Goal: Task Accomplishment & Management: Use online tool/utility

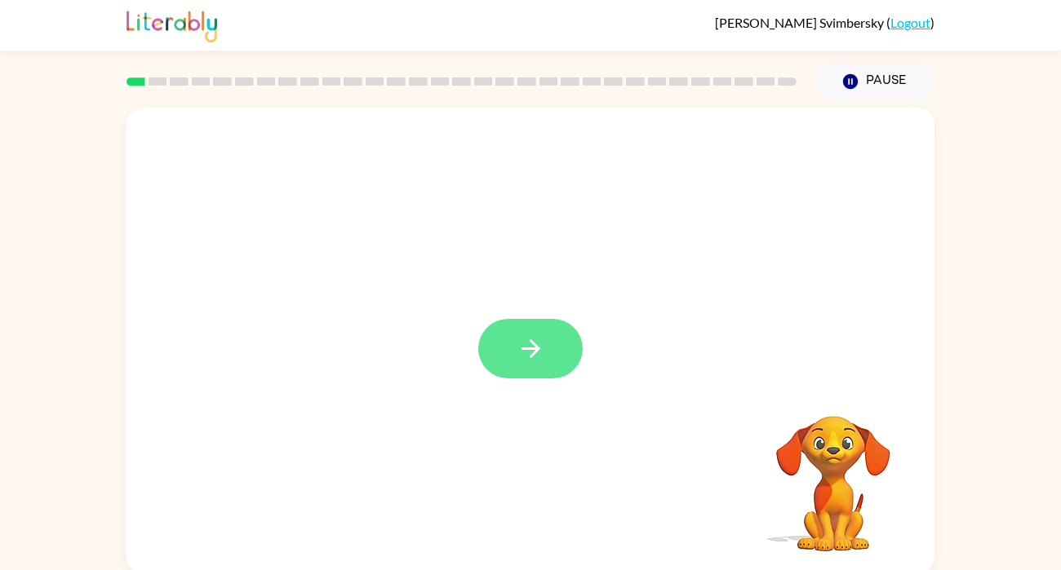
click at [516, 336] on icon "button" at bounding box center [530, 349] width 29 height 29
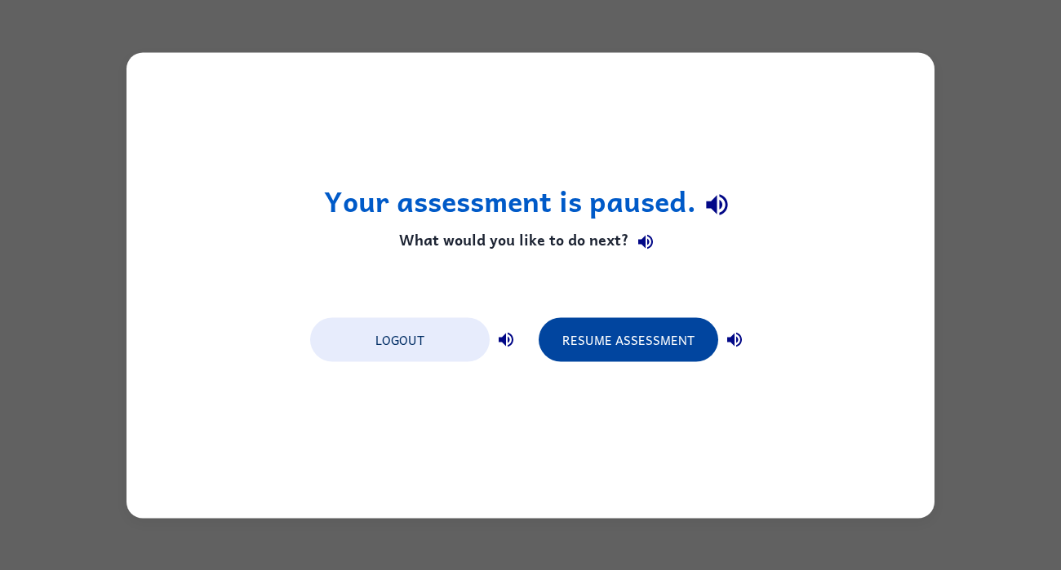
click at [639, 357] on button "Resume Assessment" at bounding box center [629, 339] width 180 height 44
click at [667, 339] on button "Resume Assessment" at bounding box center [629, 339] width 180 height 44
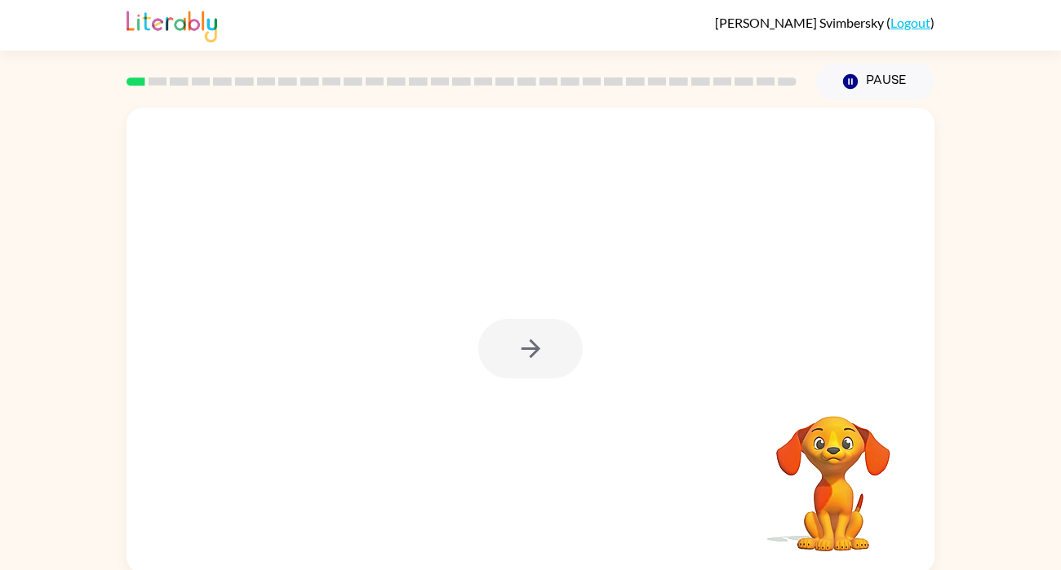
click at [549, 338] on div at bounding box center [530, 349] width 104 height 60
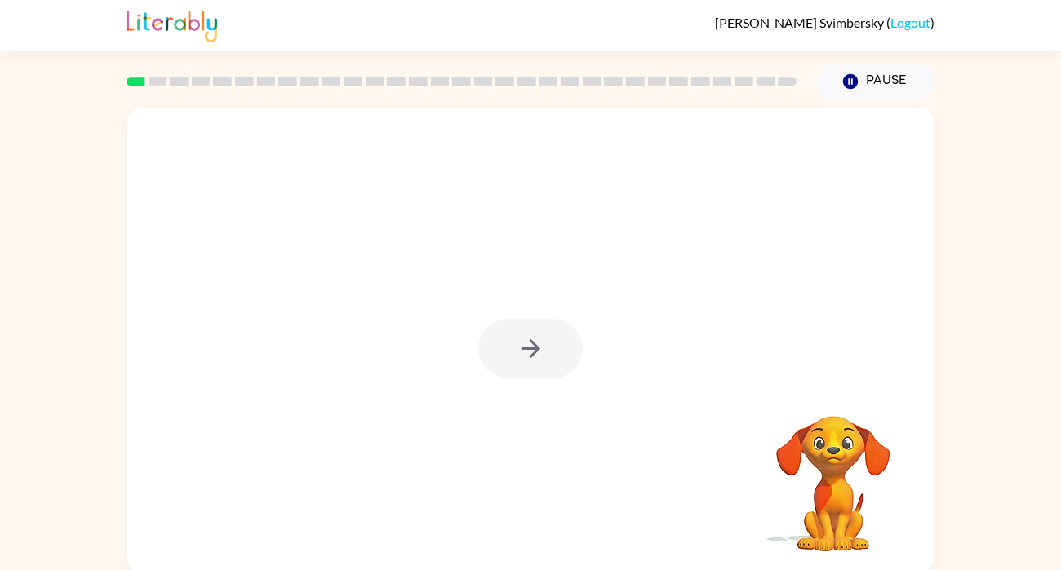
click at [549, 338] on div at bounding box center [530, 349] width 104 height 60
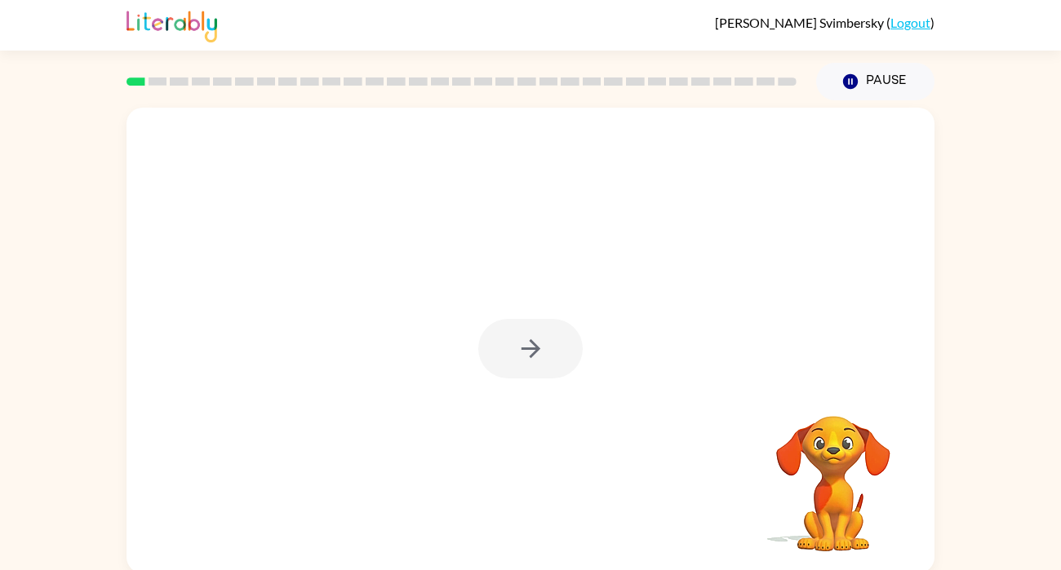
click at [549, 338] on div at bounding box center [530, 349] width 104 height 60
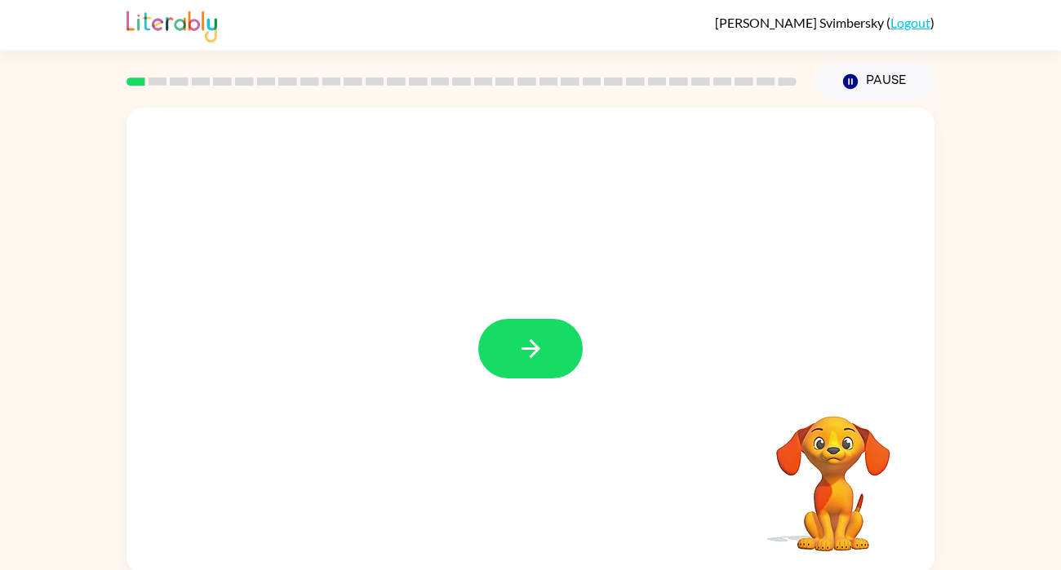
click at [549, 338] on button "button" at bounding box center [530, 349] width 104 height 60
click at [549, 338] on div at bounding box center [491, 311] width 697 height 59
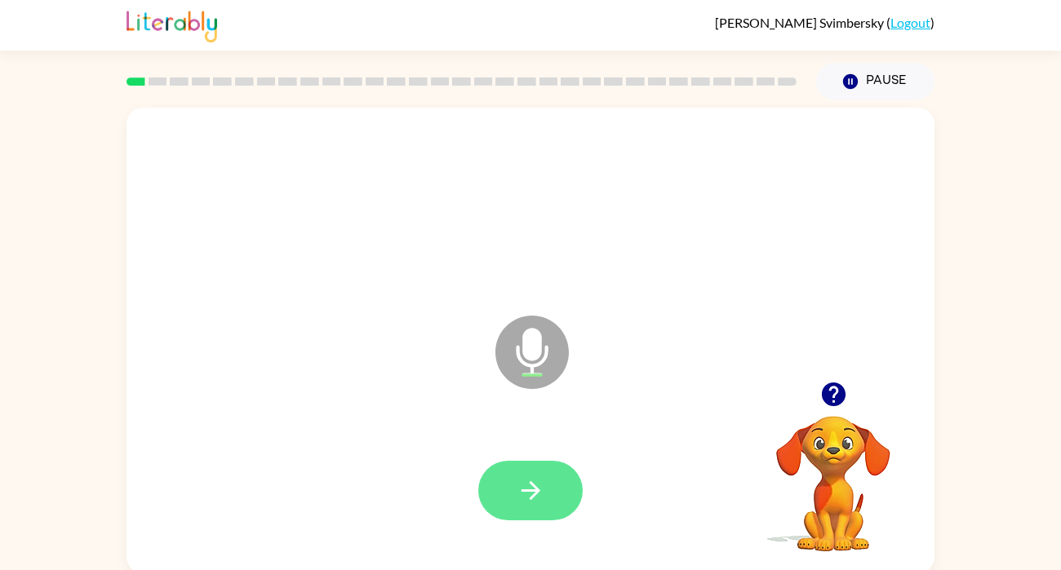
click at [557, 489] on button "button" at bounding box center [530, 491] width 104 height 60
click at [523, 488] on icon "button" at bounding box center [530, 490] width 29 height 29
click at [516, 478] on icon "button" at bounding box center [530, 490] width 29 height 29
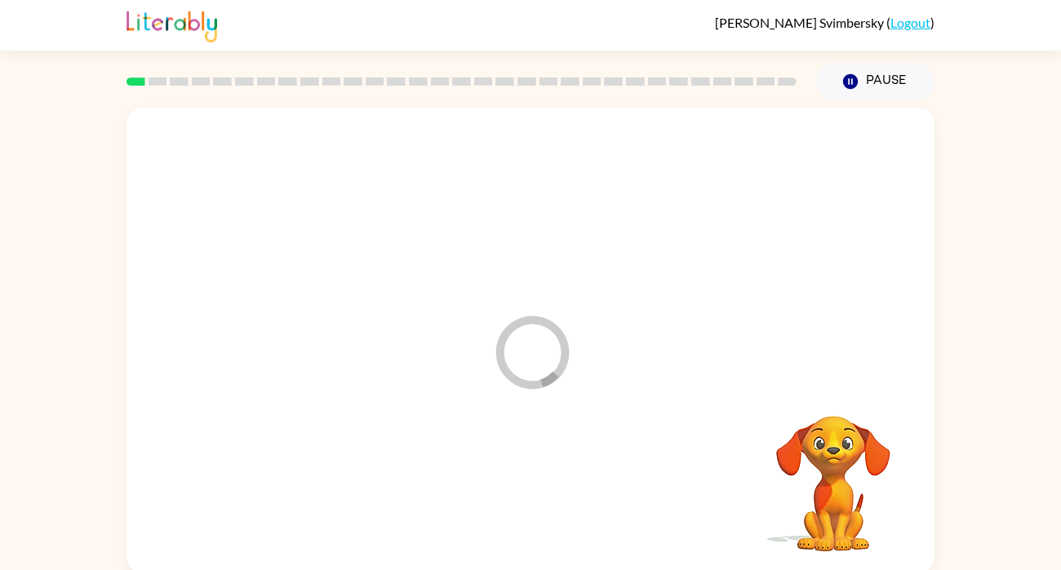
click at [559, 368] on icon at bounding box center [532, 352] width 73 height 73
click at [570, 359] on div at bounding box center [530, 349] width 775 height 134
click at [528, 360] on icon "button" at bounding box center [530, 349] width 29 height 29
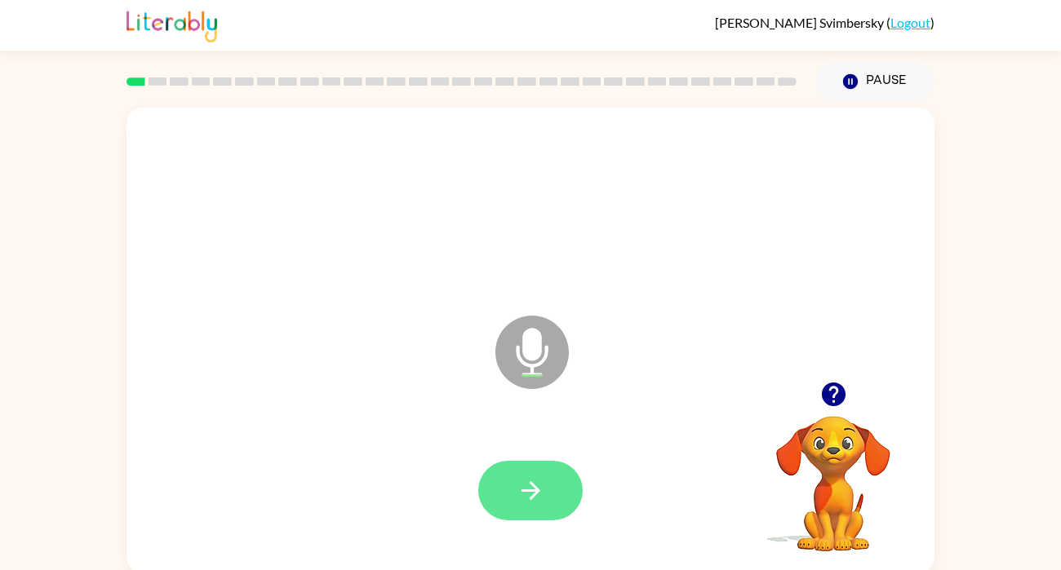
click at [547, 505] on button "button" at bounding box center [530, 491] width 104 height 60
click at [518, 530] on div at bounding box center [530, 491] width 775 height 134
click at [495, 472] on button "button" at bounding box center [530, 491] width 104 height 60
click at [531, 516] on button "button" at bounding box center [530, 491] width 104 height 60
click at [530, 495] on icon "button" at bounding box center [530, 490] width 29 height 29
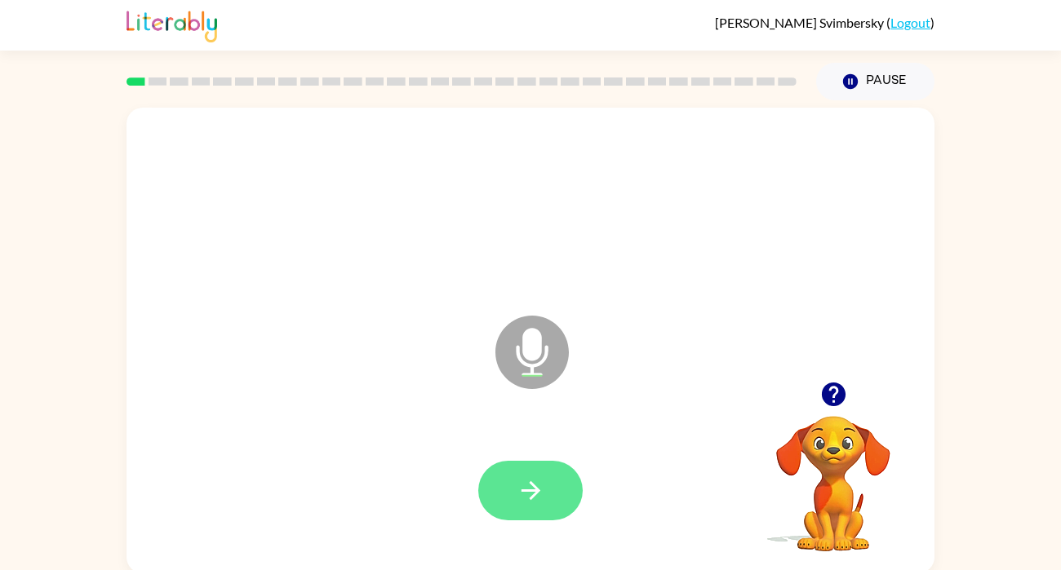
click at [519, 490] on icon "button" at bounding box center [530, 490] width 29 height 29
click at [527, 482] on icon "button" at bounding box center [530, 490] width 29 height 29
click at [530, 491] on icon "button" at bounding box center [530, 490] width 19 height 19
click at [552, 507] on button "button" at bounding box center [530, 491] width 104 height 60
click at [511, 476] on button "button" at bounding box center [530, 491] width 104 height 60
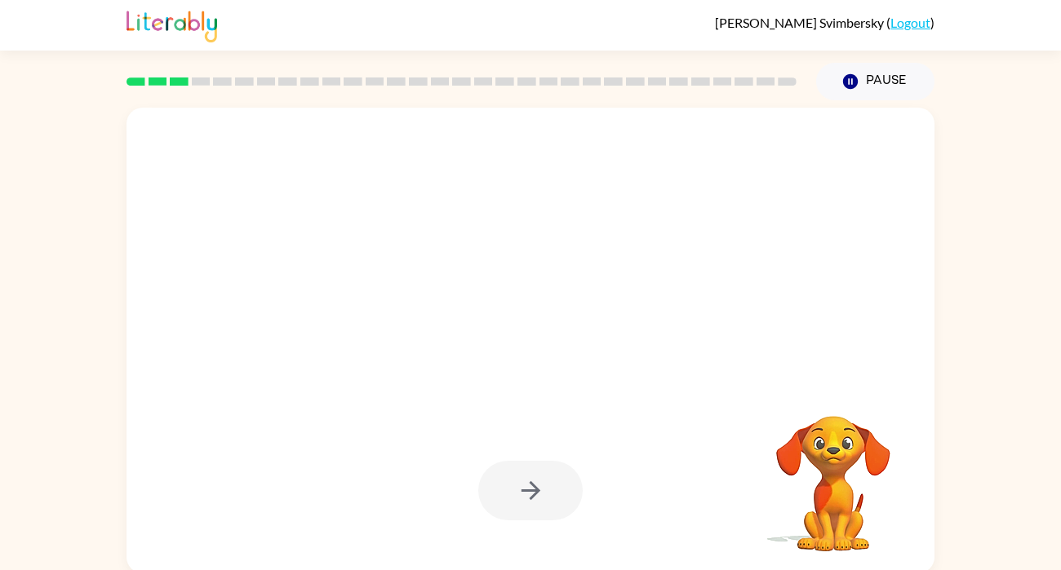
click at [545, 496] on div at bounding box center [530, 491] width 104 height 60
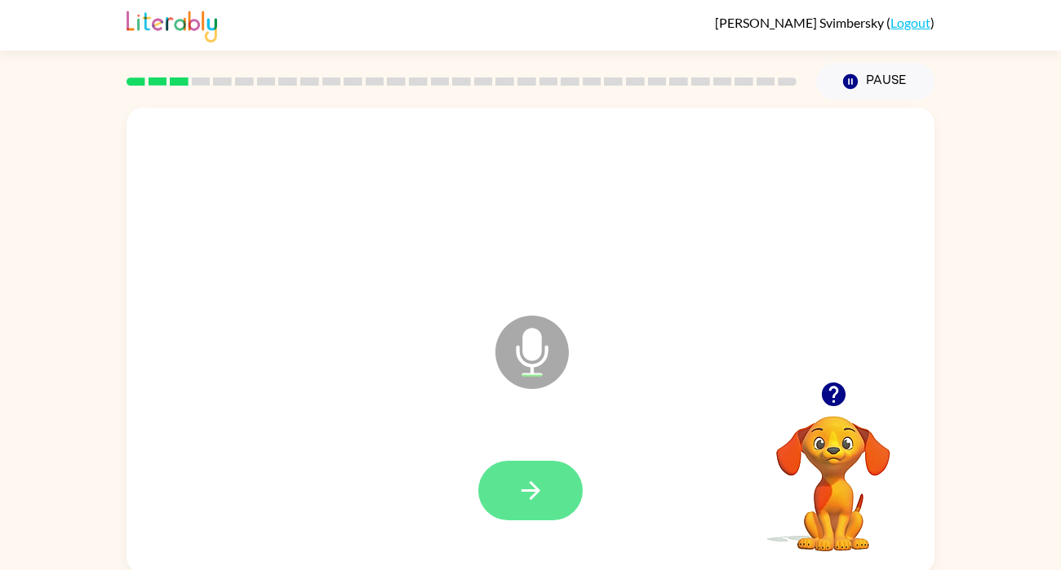
click at [546, 481] on button "button" at bounding box center [530, 491] width 104 height 60
click at [530, 502] on icon "button" at bounding box center [530, 490] width 29 height 29
click at [514, 517] on button "button" at bounding box center [530, 491] width 104 height 60
click at [530, 499] on icon "button" at bounding box center [530, 490] width 19 height 19
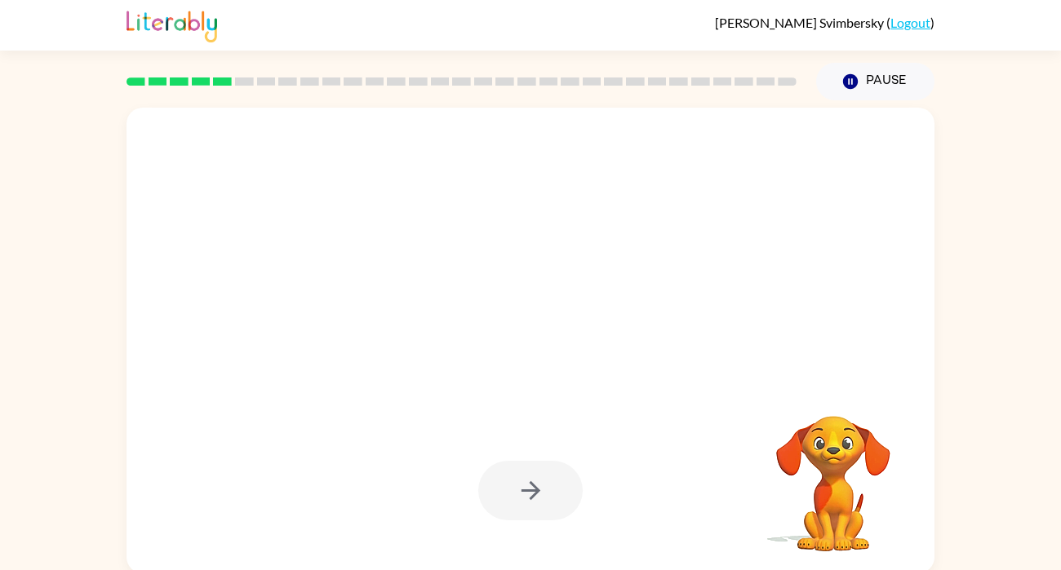
click at [528, 493] on div at bounding box center [530, 491] width 104 height 60
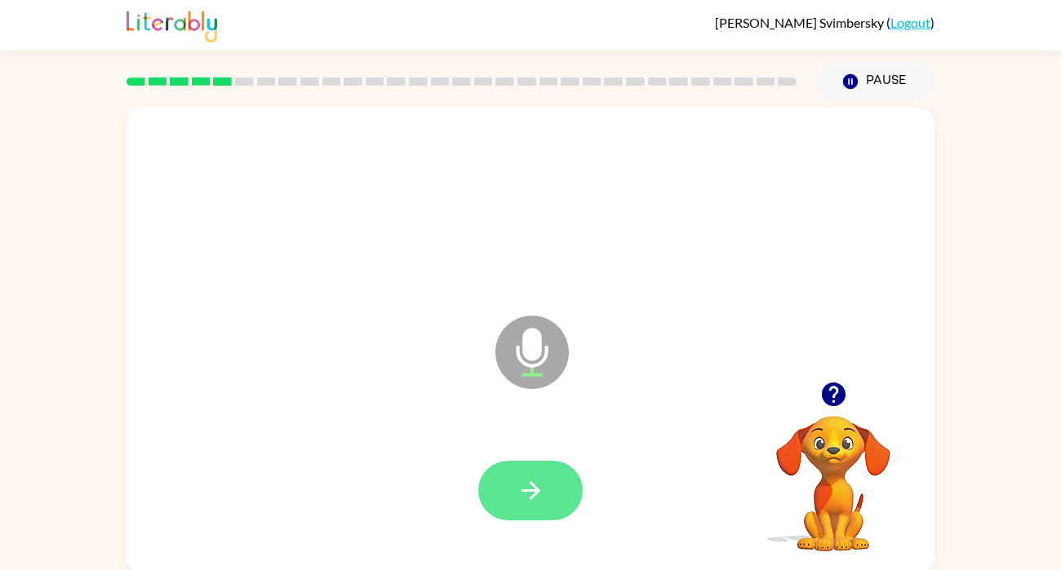
click at [530, 491] on icon "button" at bounding box center [530, 490] width 19 height 19
click at [534, 481] on icon "button" at bounding box center [530, 490] width 29 height 29
click at [525, 507] on button "button" at bounding box center [530, 491] width 104 height 60
click at [523, 497] on icon "button" at bounding box center [530, 490] width 29 height 29
click at [529, 511] on button "button" at bounding box center [530, 491] width 104 height 60
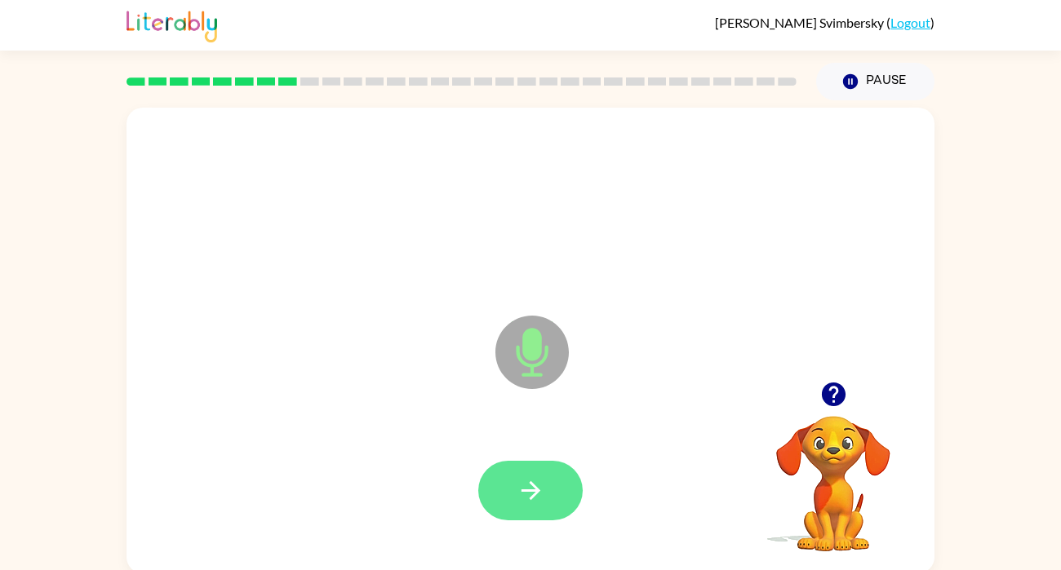
click at [563, 516] on button "button" at bounding box center [530, 491] width 104 height 60
click at [516, 505] on div at bounding box center [530, 491] width 104 height 60
click at [550, 495] on button "button" at bounding box center [530, 491] width 104 height 60
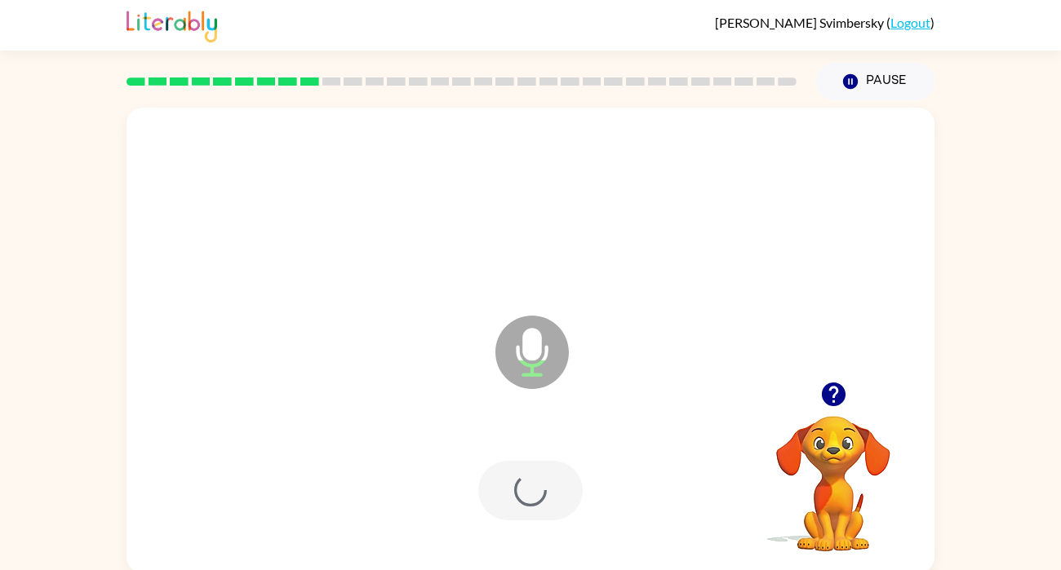
click at [530, 512] on div at bounding box center [530, 491] width 104 height 60
click at [538, 466] on div at bounding box center [530, 491] width 104 height 60
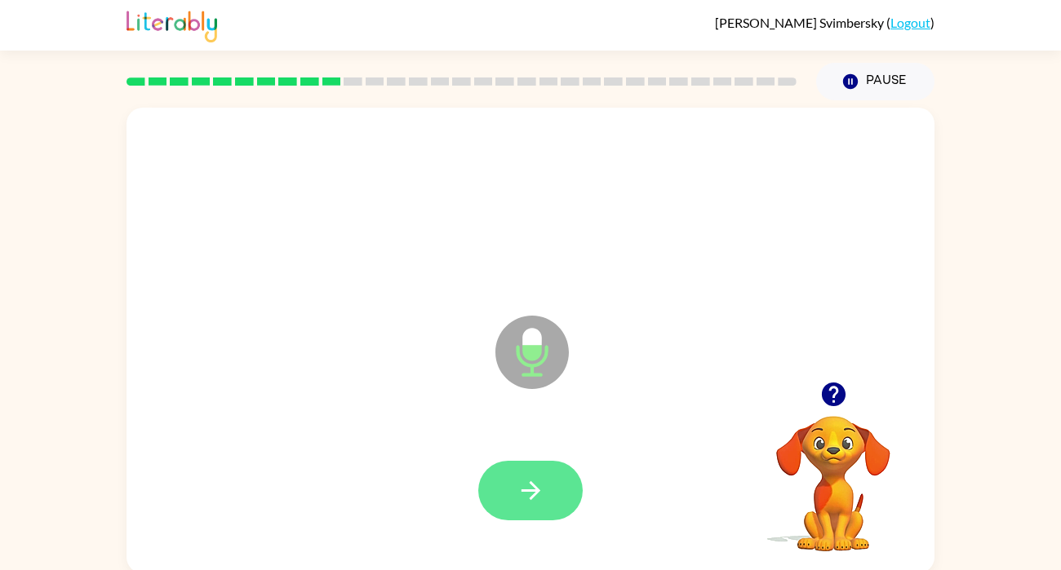
click at [527, 496] on icon "button" at bounding box center [530, 490] width 29 height 29
click at [529, 492] on icon "button" at bounding box center [530, 490] width 19 height 19
click at [515, 468] on button "button" at bounding box center [530, 491] width 104 height 60
click at [516, 481] on icon "button" at bounding box center [530, 490] width 29 height 29
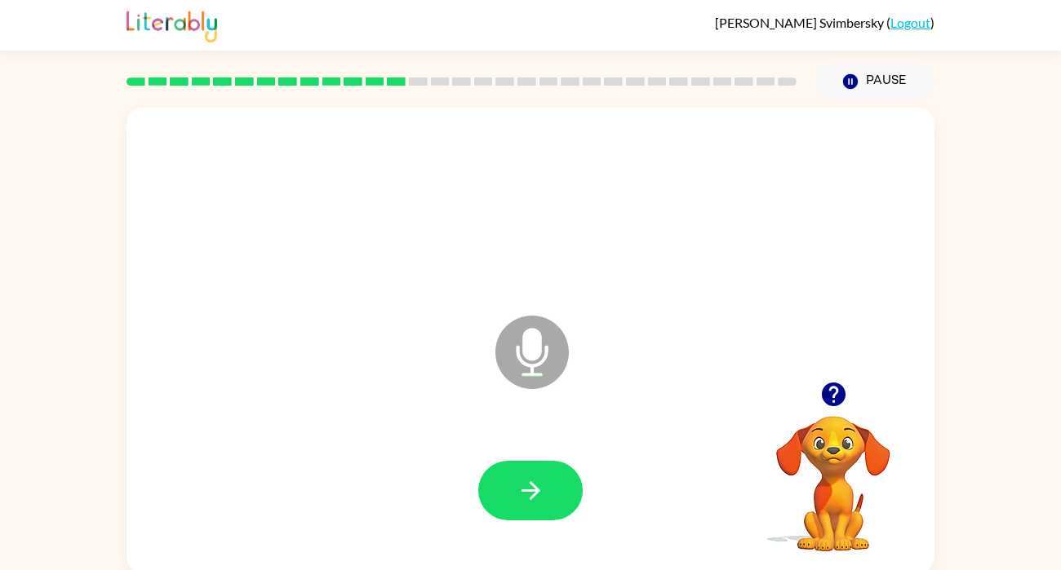
click at [18, 558] on div "Microphone The Microphone is here when it is your turn to talk Your browser mus…" at bounding box center [530, 336] width 1061 height 473
click at [511, 485] on button "button" at bounding box center [530, 491] width 104 height 60
click at [531, 485] on icon "button" at bounding box center [530, 490] width 19 height 19
click at [541, 494] on icon "button" at bounding box center [530, 490] width 29 height 29
click at [525, 508] on button "button" at bounding box center [530, 491] width 104 height 60
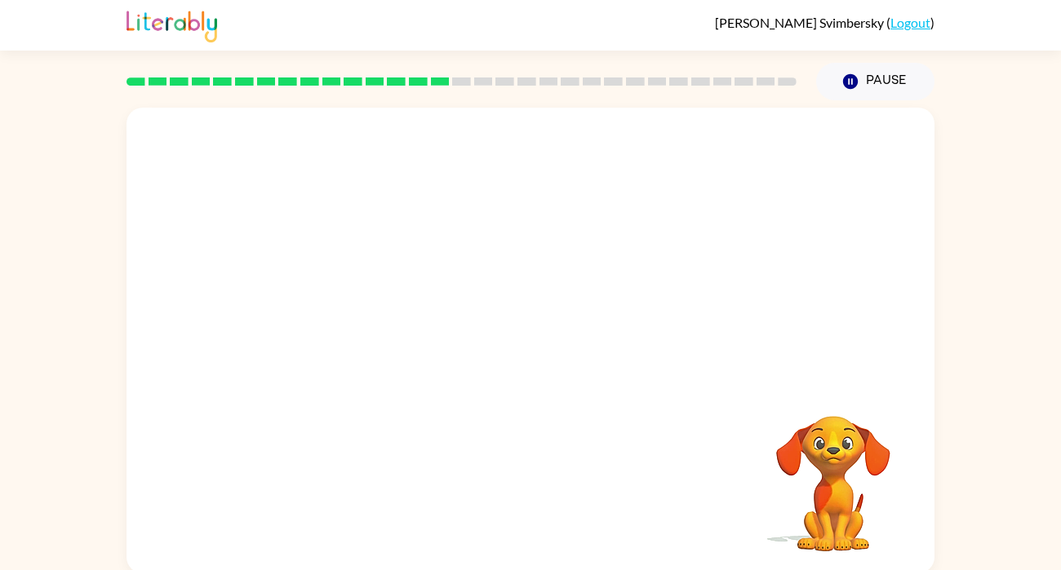
click at [547, 515] on div at bounding box center [530, 491] width 775 height 134
click at [543, 504] on div at bounding box center [530, 491] width 775 height 134
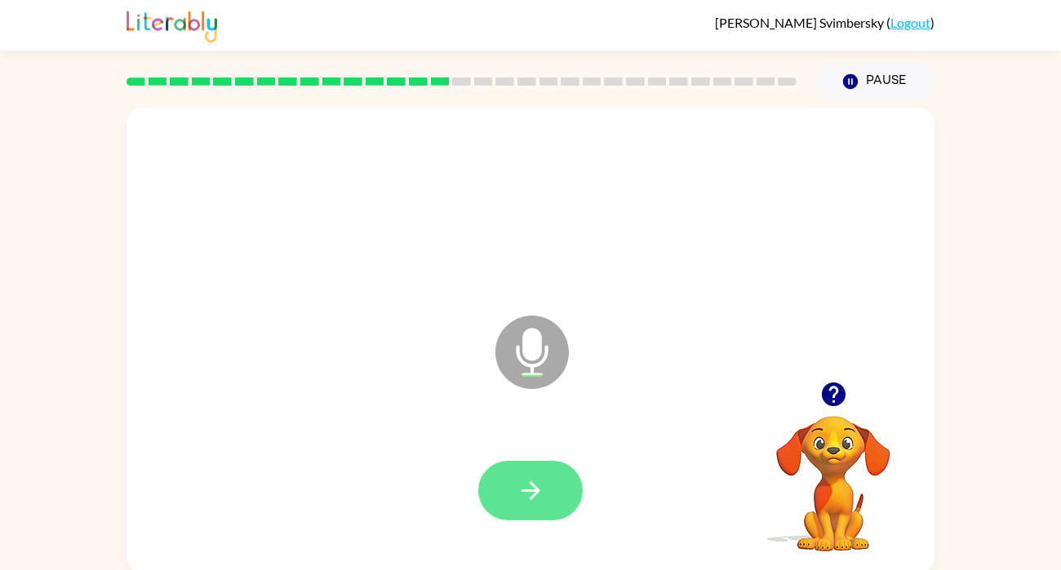
click at [509, 518] on button "button" at bounding box center [530, 491] width 104 height 60
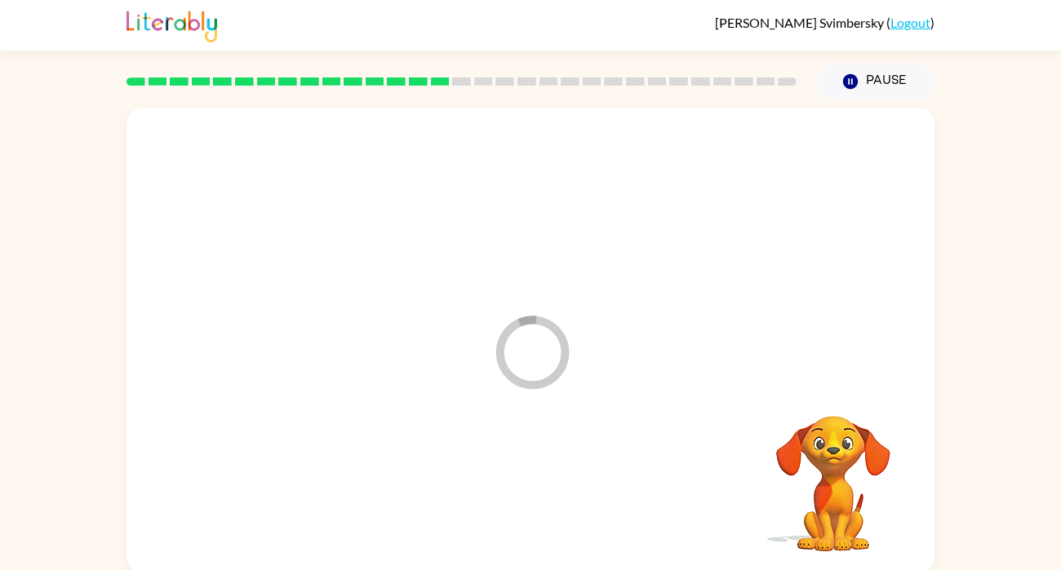
click at [530, 507] on div at bounding box center [530, 491] width 775 height 134
click at [547, 524] on div at bounding box center [530, 491] width 775 height 134
click at [530, 528] on div at bounding box center [530, 491] width 775 height 134
click at [542, 502] on div at bounding box center [530, 491] width 775 height 134
click at [548, 489] on div at bounding box center [530, 491] width 775 height 134
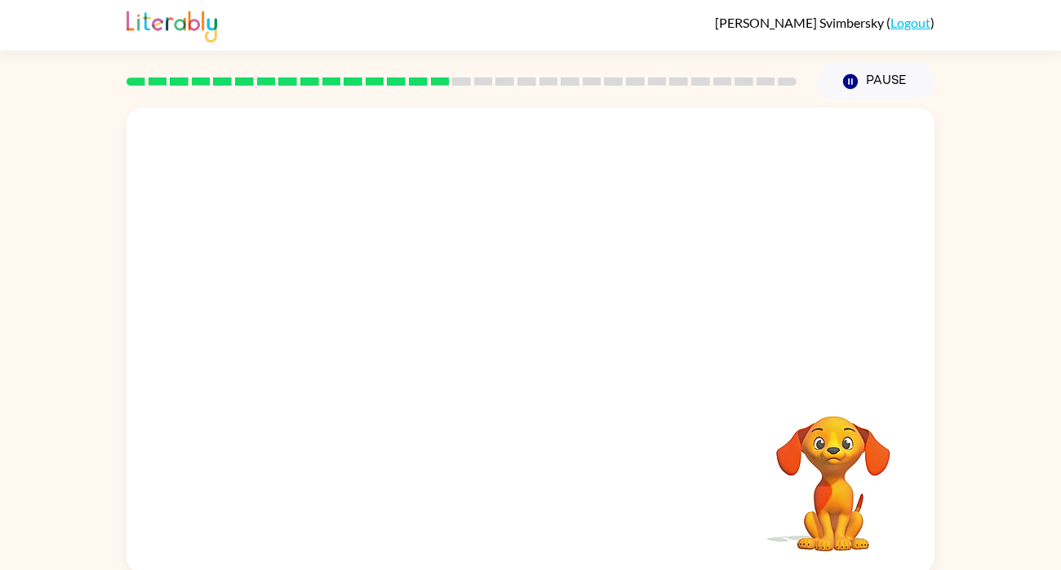
click at [550, 491] on div at bounding box center [530, 491] width 775 height 134
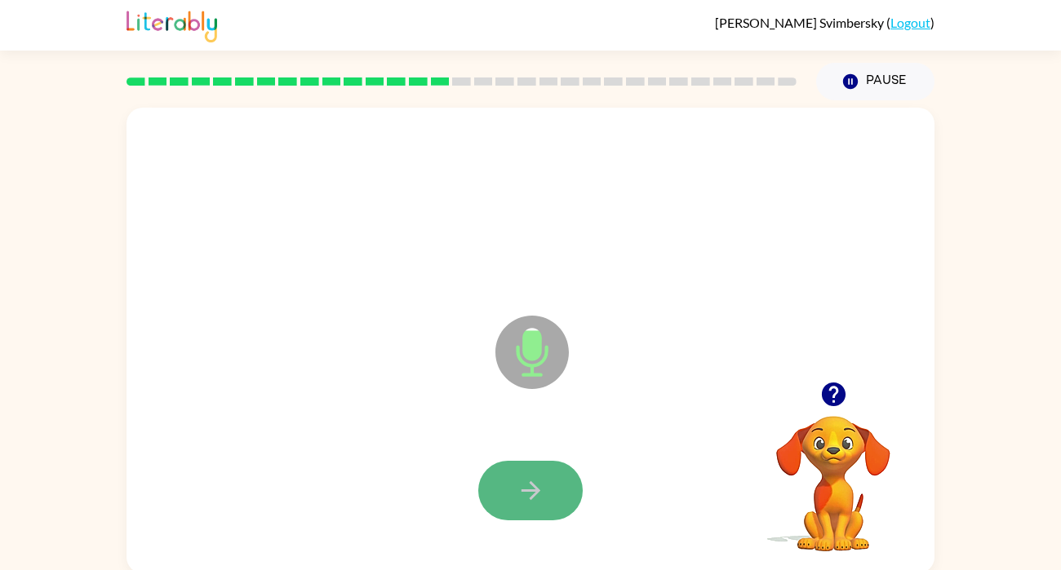
click at [552, 514] on button "button" at bounding box center [530, 491] width 104 height 60
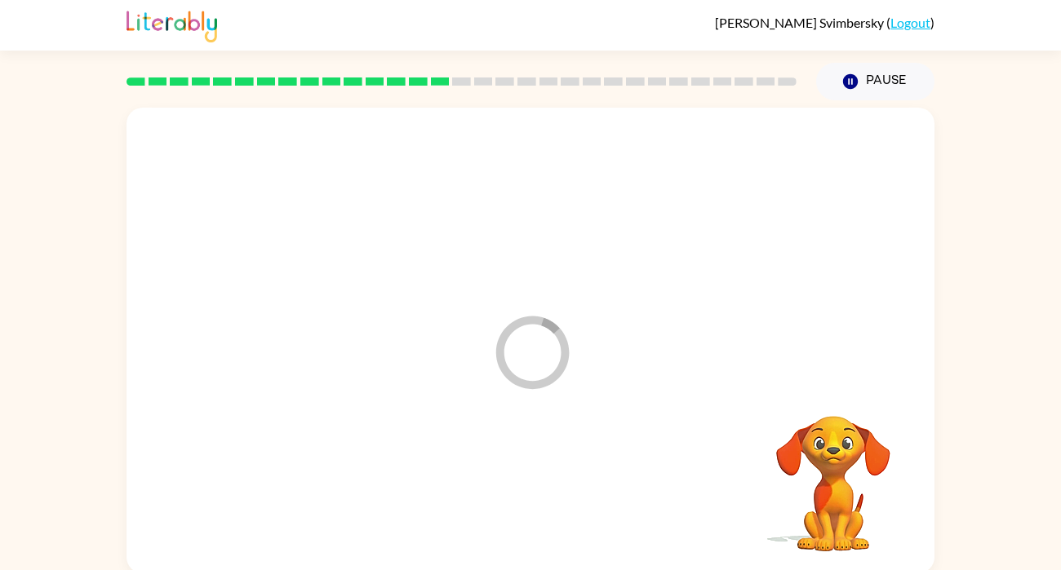
click at [554, 504] on div at bounding box center [530, 491] width 775 height 134
click at [538, 511] on div at bounding box center [530, 491] width 104 height 60
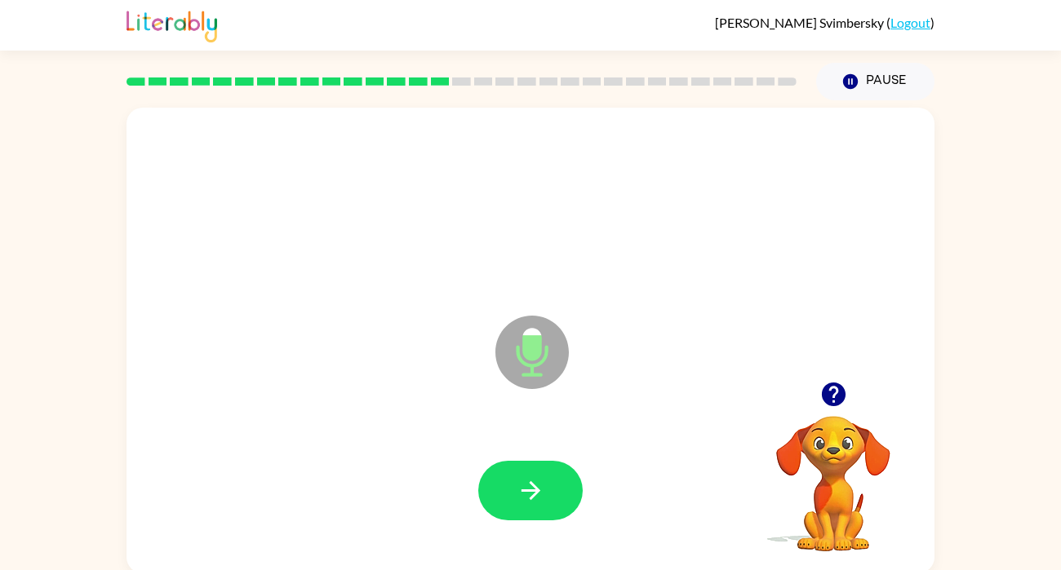
click at [556, 539] on div at bounding box center [530, 491] width 775 height 134
click at [574, 479] on button "button" at bounding box center [530, 491] width 104 height 60
click at [533, 503] on icon "button" at bounding box center [530, 490] width 29 height 29
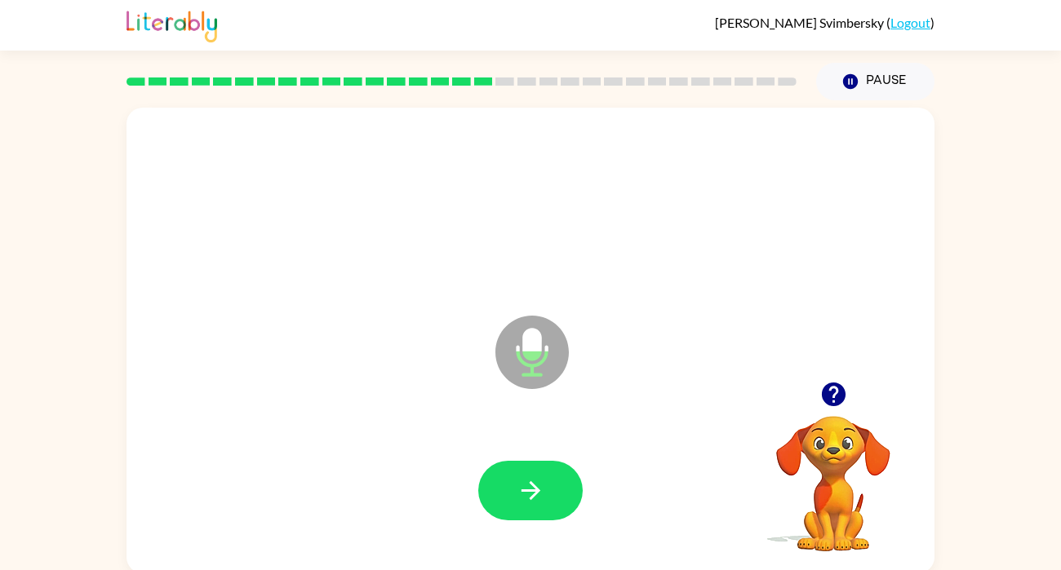
click at [533, 503] on icon "button" at bounding box center [530, 490] width 29 height 29
click at [528, 484] on icon "button" at bounding box center [530, 490] width 29 height 29
click at [530, 489] on icon "button" at bounding box center [530, 490] width 29 height 29
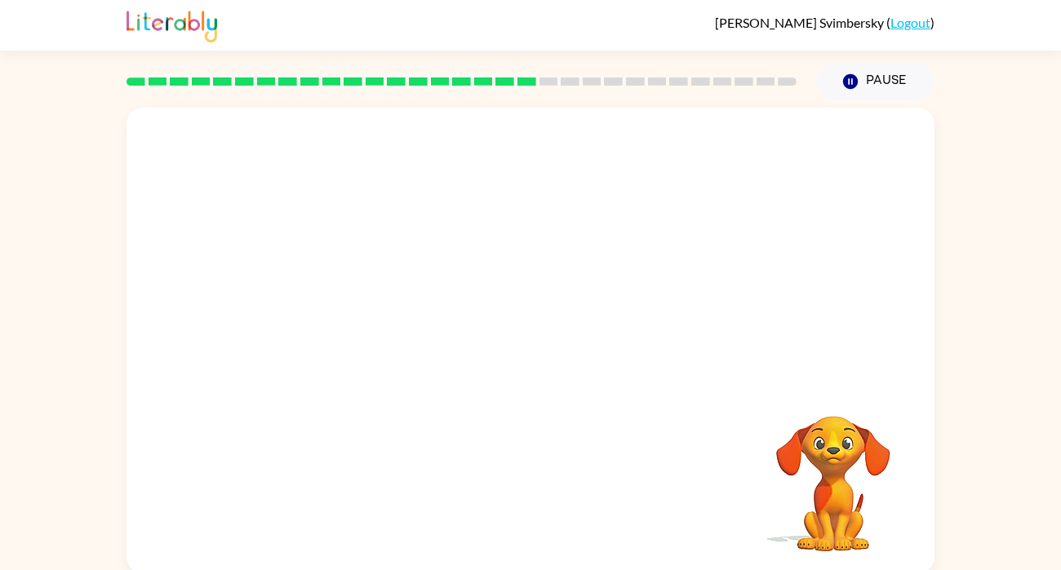
click at [32, 419] on div "Your browser must support playing .mp4 files to use Literably. Please try using…" at bounding box center [530, 336] width 1061 height 473
click at [2, 226] on div "Your browser must support playing .mp4 files to use Literably. Please try using…" at bounding box center [530, 336] width 1061 height 473
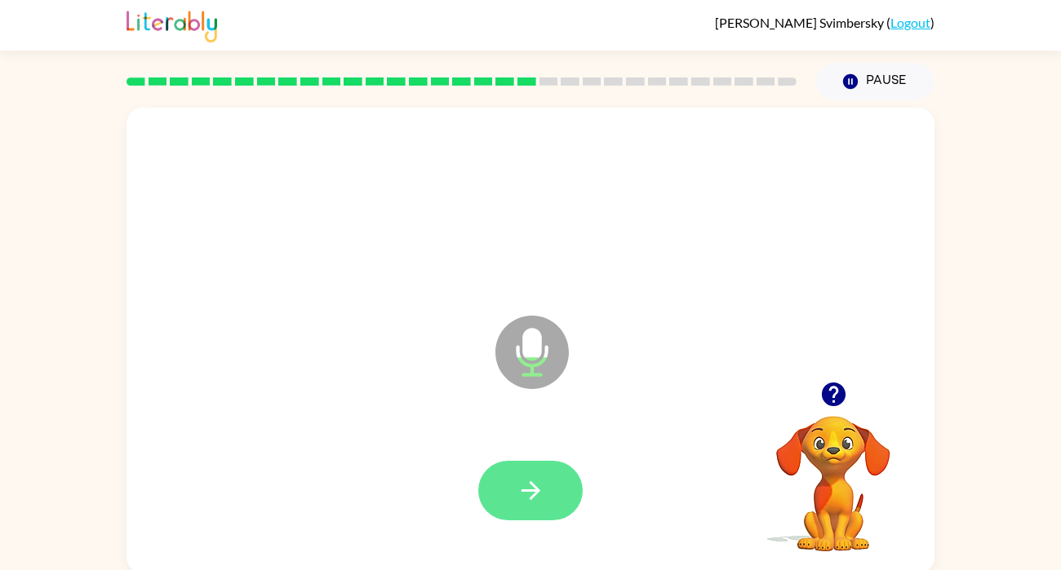
click at [516, 476] on icon "button" at bounding box center [530, 490] width 29 height 29
click at [528, 490] on icon "button" at bounding box center [530, 490] width 19 height 19
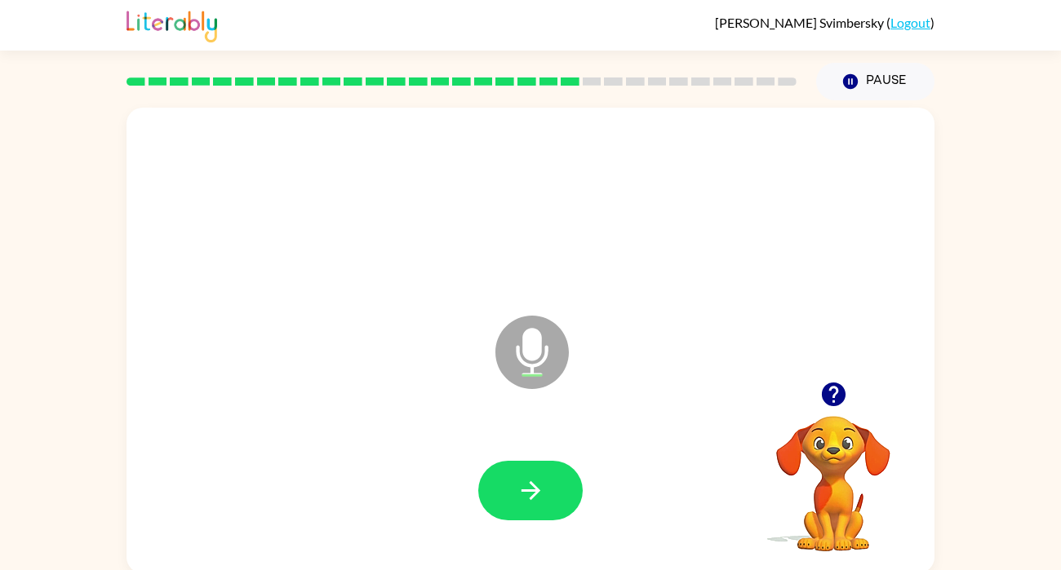
click at [528, 490] on icon "button" at bounding box center [530, 490] width 19 height 19
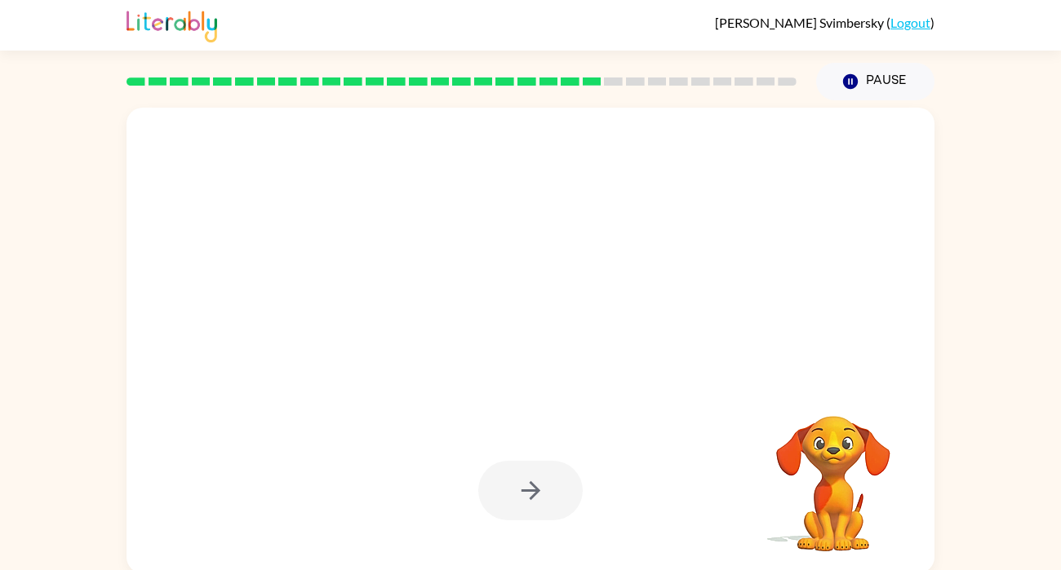
click at [528, 490] on div at bounding box center [530, 491] width 104 height 60
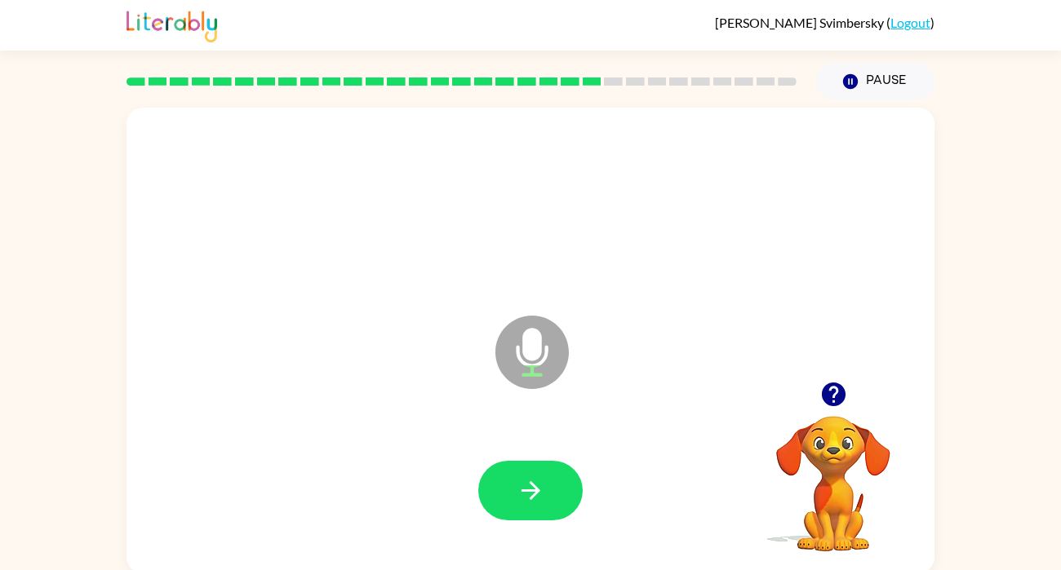
click at [528, 490] on icon "button" at bounding box center [530, 490] width 19 height 19
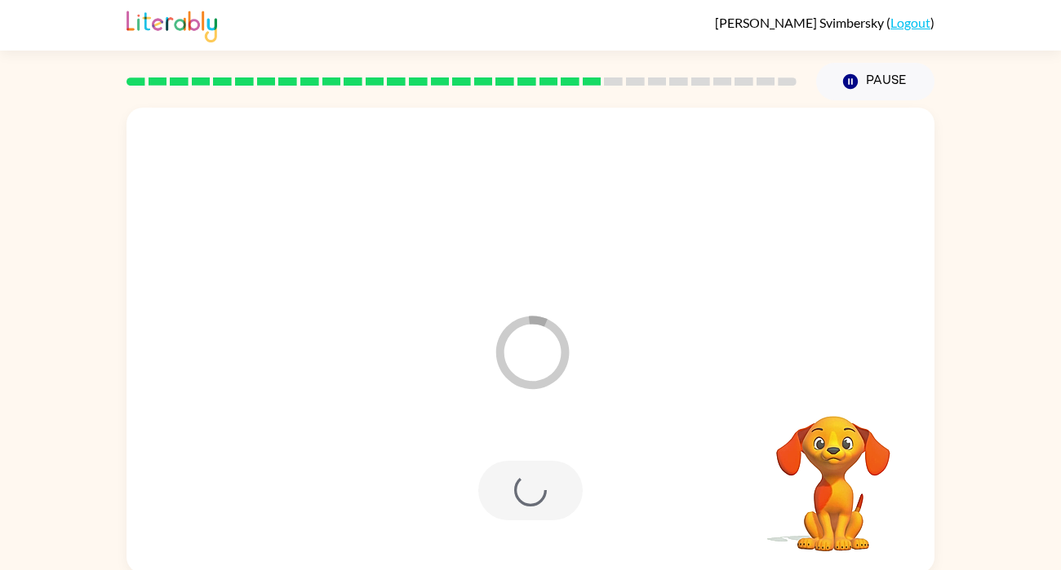
click at [528, 490] on div at bounding box center [530, 491] width 104 height 60
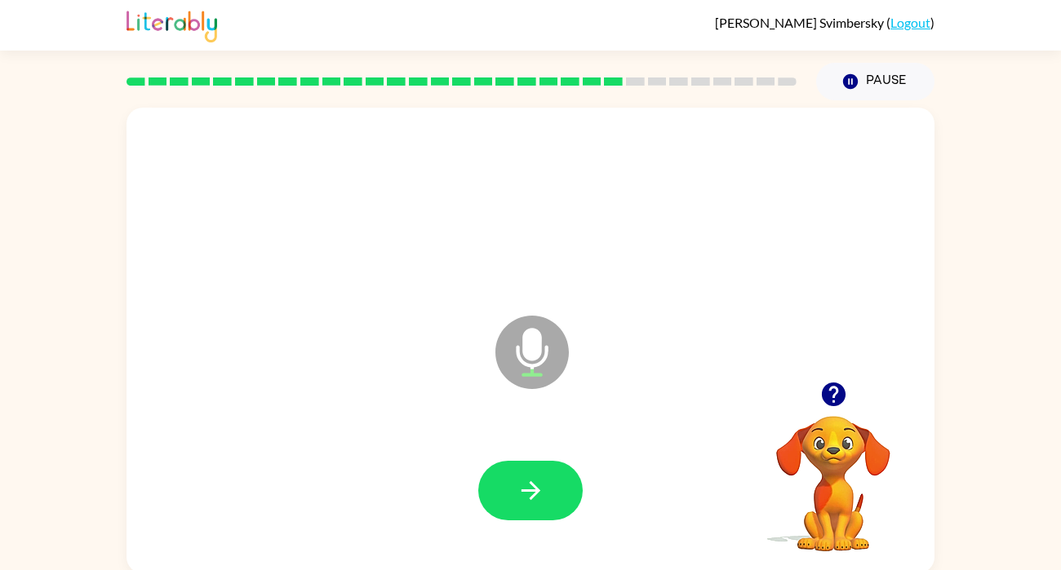
click at [528, 490] on icon "button" at bounding box center [530, 490] width 19 height 19
click at [529, 493] on icon "button" at bounding box center [530, 490] width 29 height 29
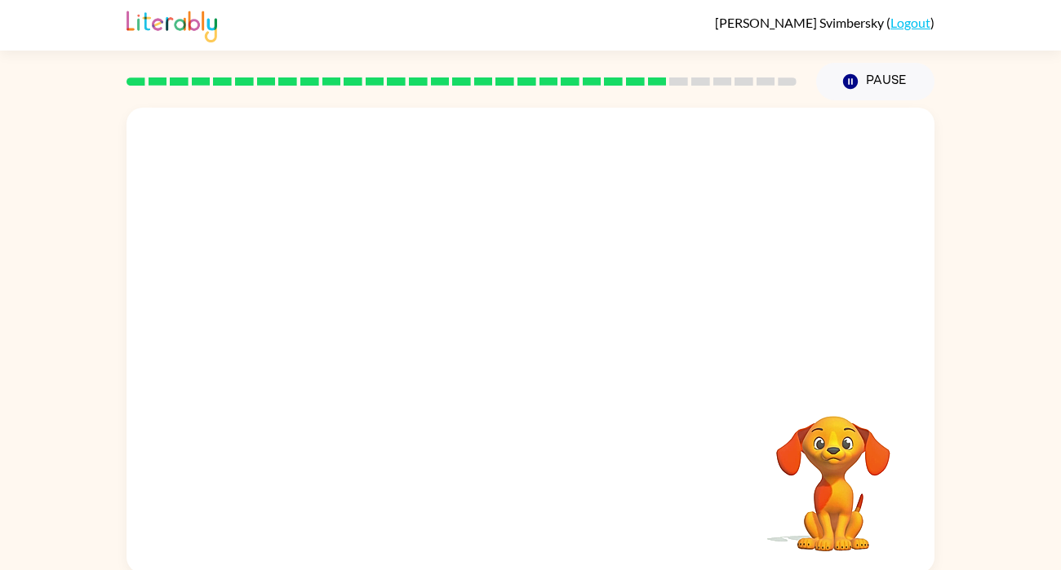
click at [529, 493] on div at bounding box center [530, 491] width 775 height 134
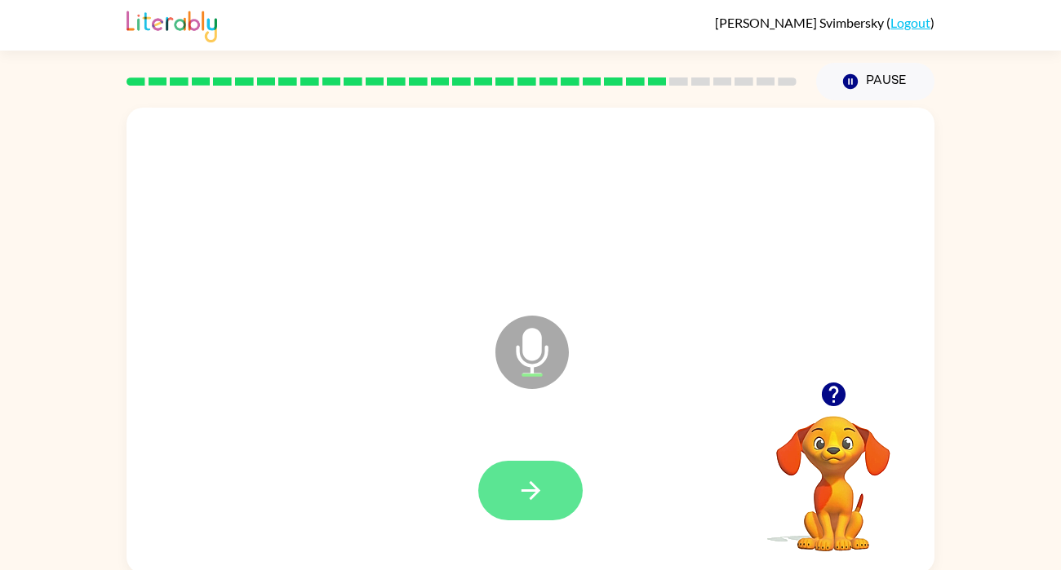
click at [512, 490] on button "button" at bounding box center [530, 491] width 104 height 60
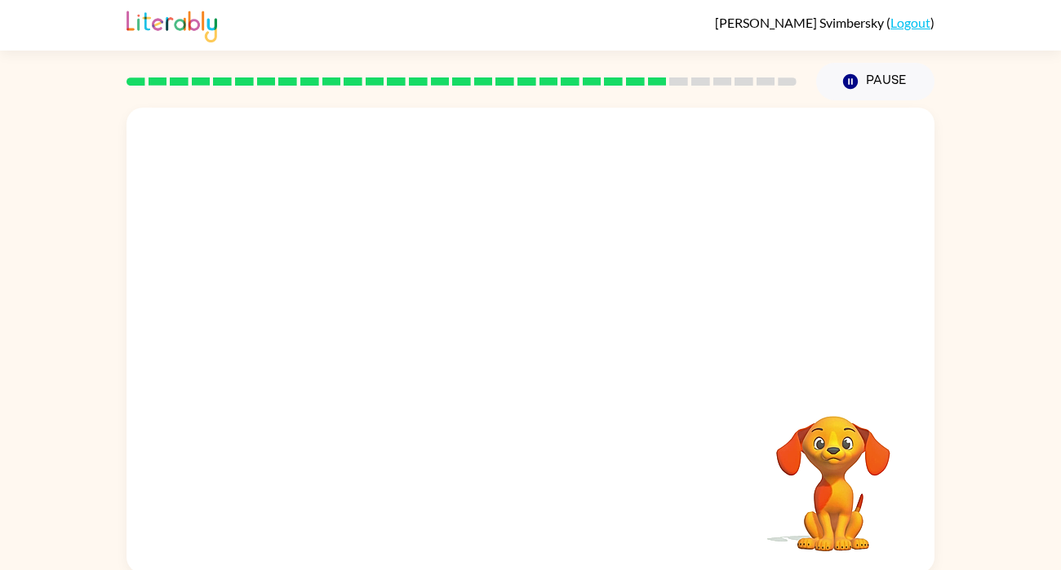
click at [512, 490] on div "Your browser must support playing .mp4 files to use Literably. Please try using…" at bounding box center [530, 341] width 808 height 466
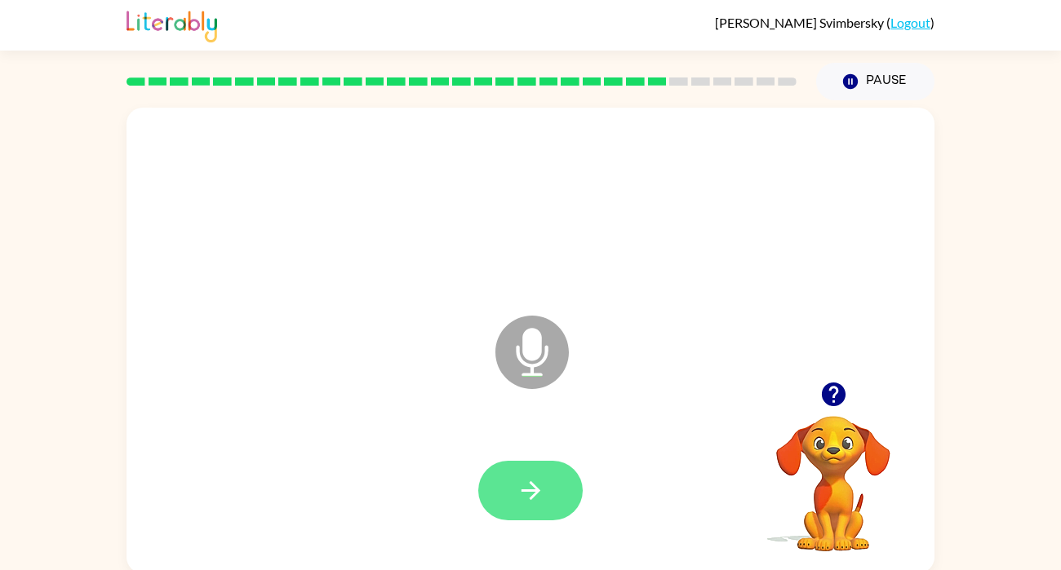
click at [528, 507] on button "button" at bounding box center [530, 491] width 104 height 60
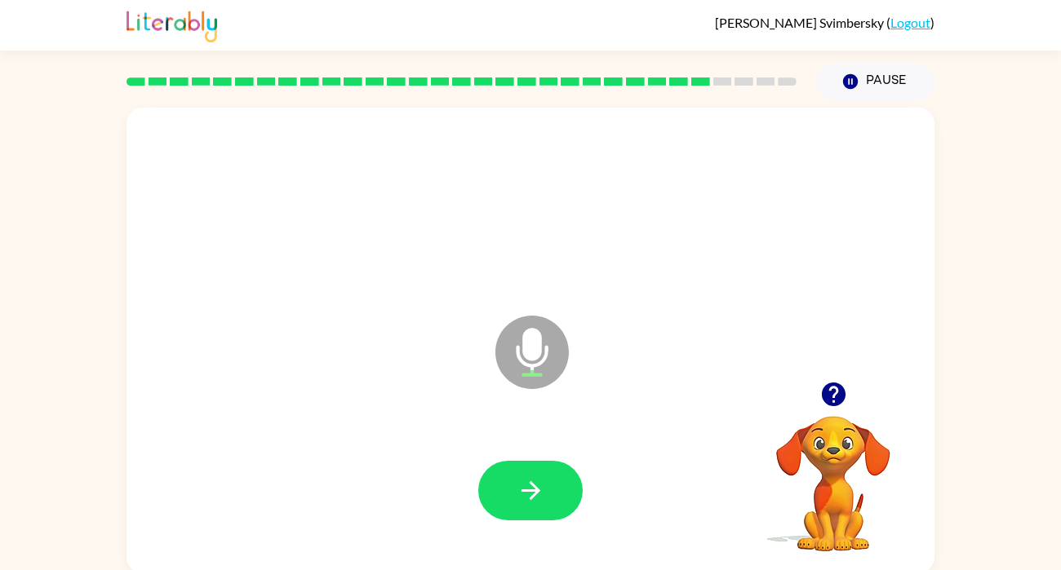
click at [528, 507] on button "button" at bounding box center [530, 491] width 104 height 60
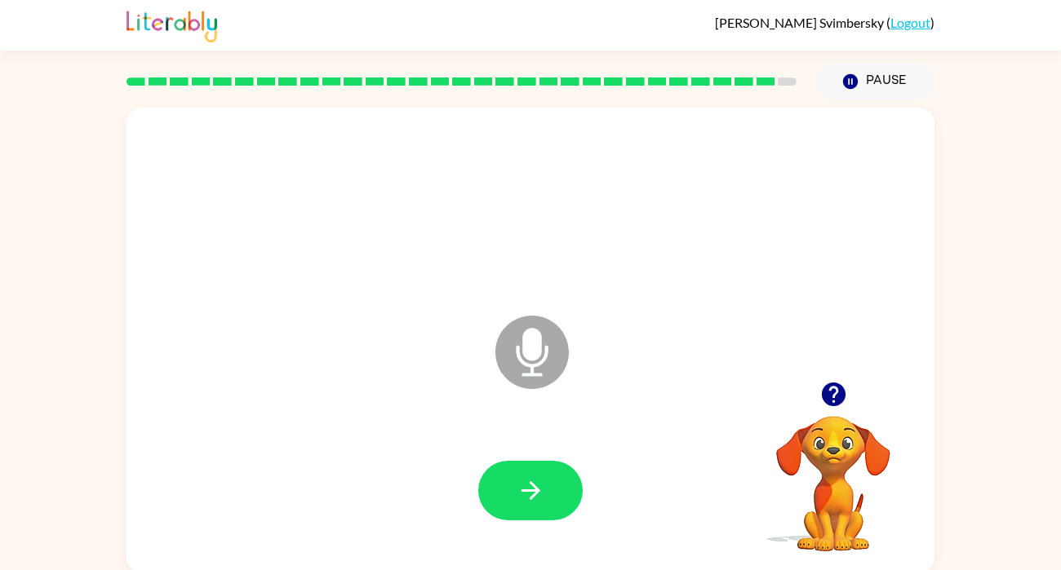
click at [528, 507] on button "button" at bounding box center [530, 491] width 104 height 60
click at [527, 515] on button "button" at bounding box center [530, 491] width 104 height 60
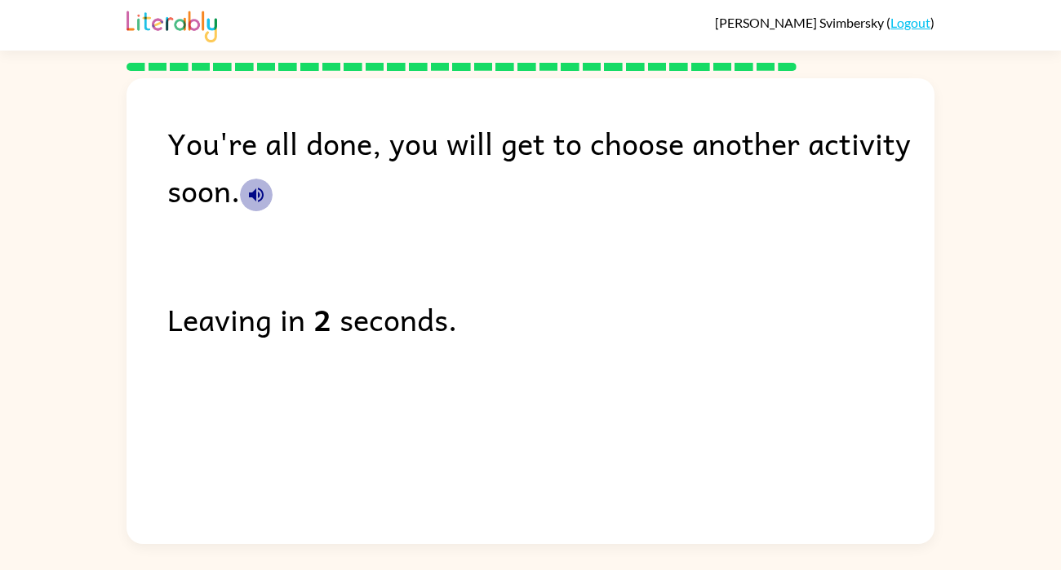
click at [256, 195] on icon "button" at bounding box center [256, 195] width 20 height 20
